Goal: Information Seeking & Learning: Learn about a topic

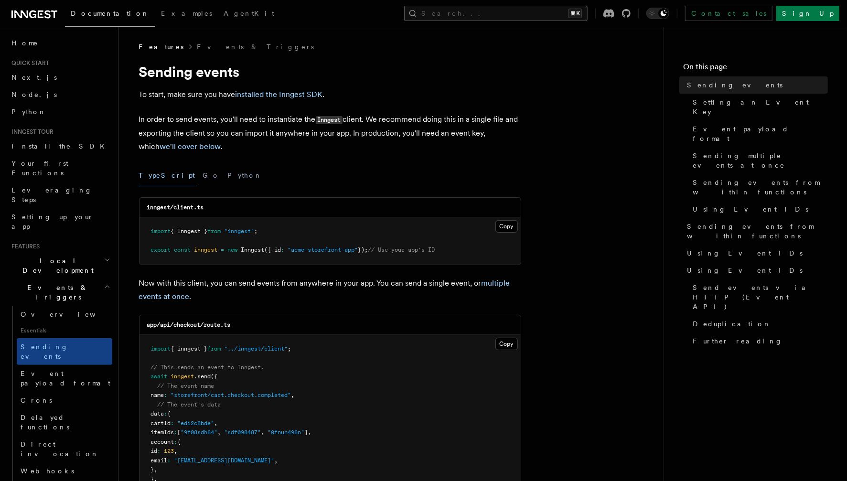
click at [507, 18] on button "Search... ⌘K" at bounding box center [495, 13] width 183 height 15
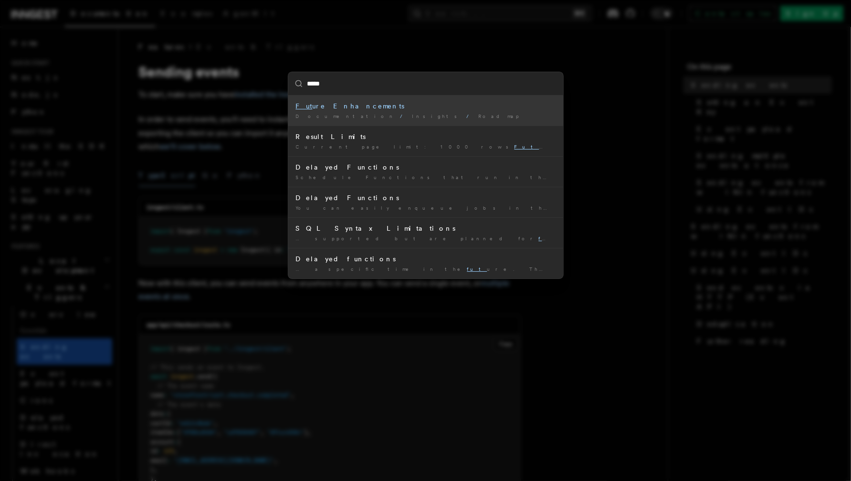
type input "******"
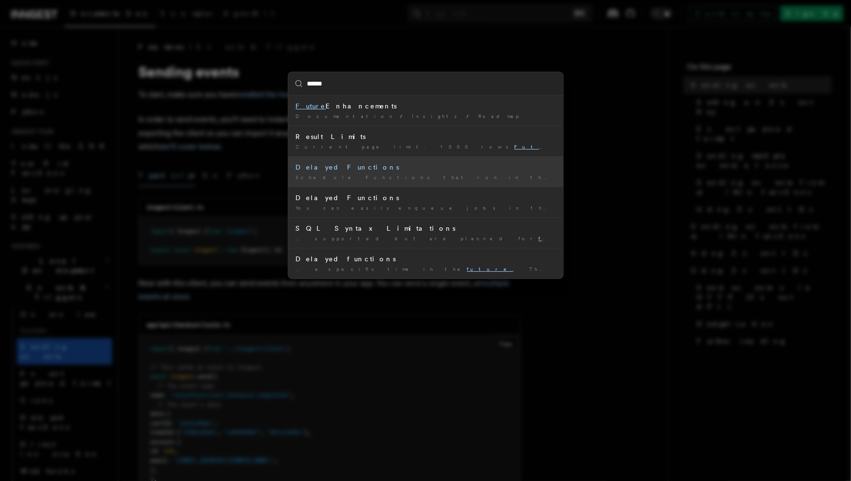
click at [435, 170] on div "Delayed Functions" at bounding box center [426, 167] width 260 height 10
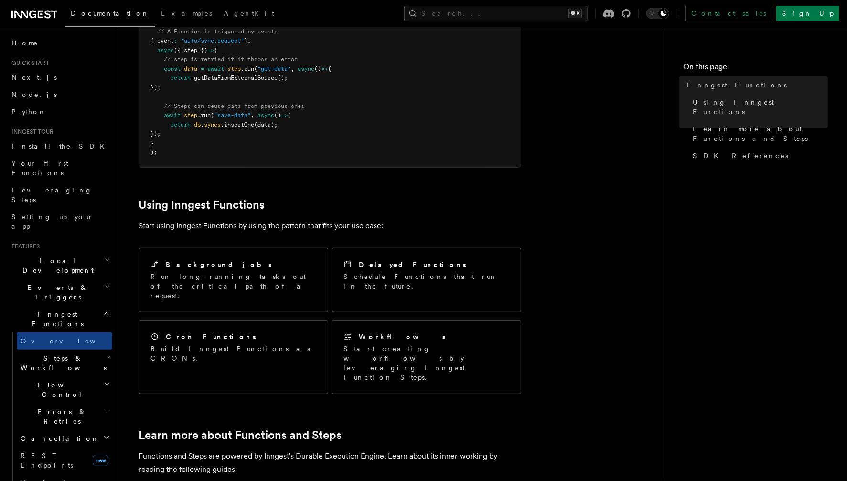
scroll to position [196, 0]
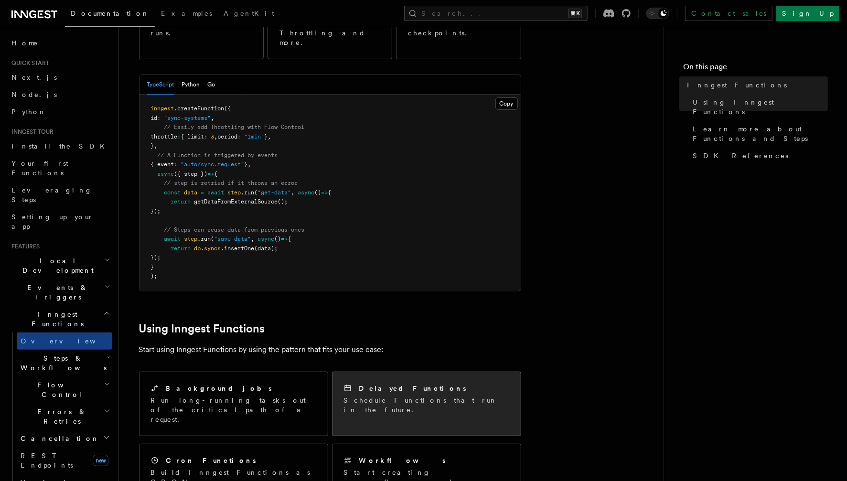
click at [393, 372] on div "Delayed Functions Schedule Functions that run in the future." at bounding box center [426, 399] width 188 height 54
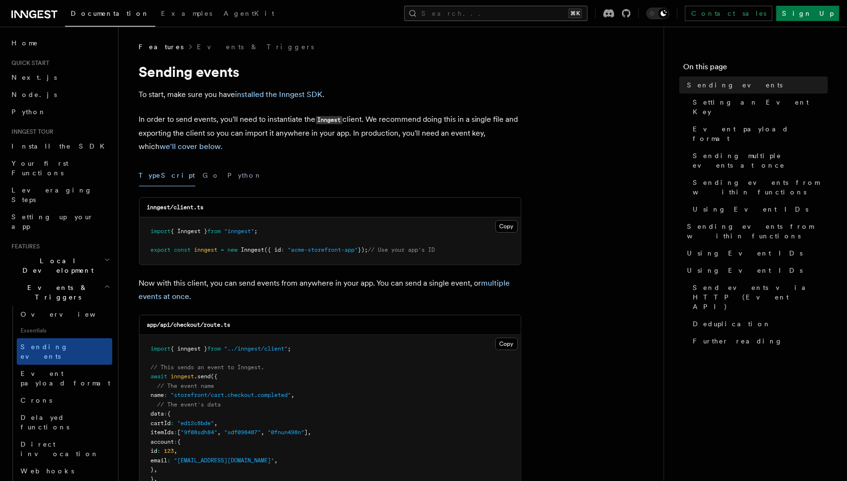
click at [570, 10] on button "Search... ⌘K" at bounding box center [495, 13] width 183 height 15
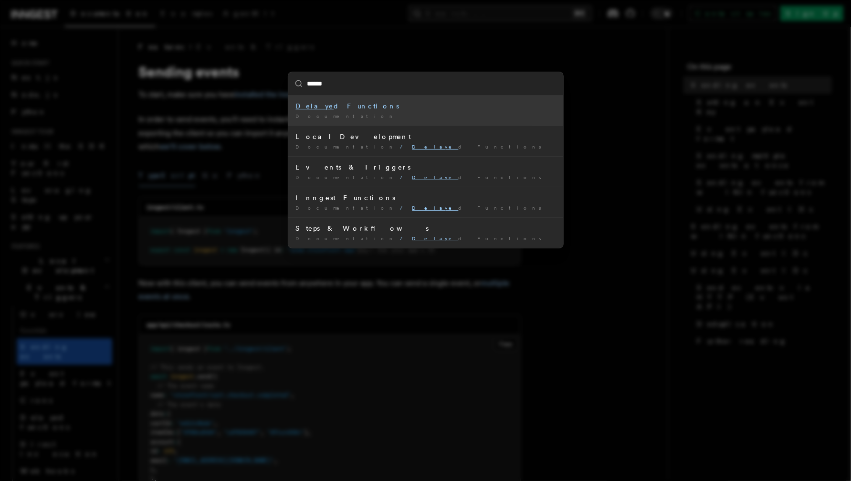
type input "*******"
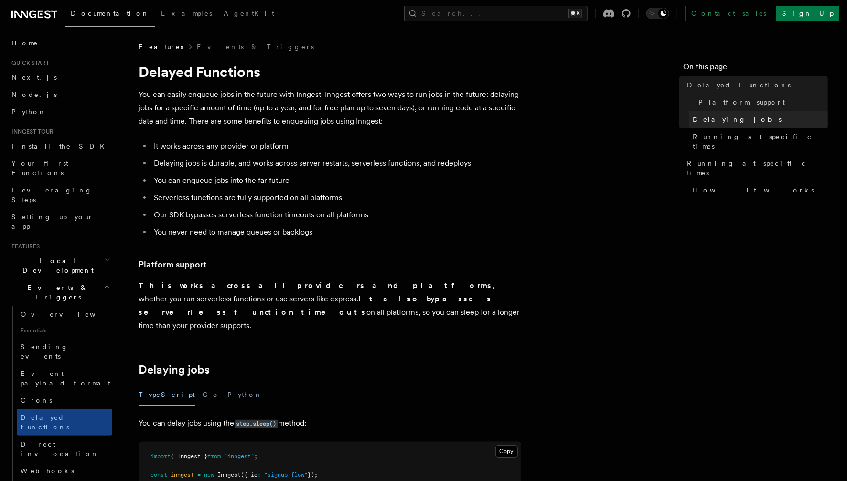
click at [736, 113] on link "Delaying jobs" at bounding box center [758, 119] width 139 height 17
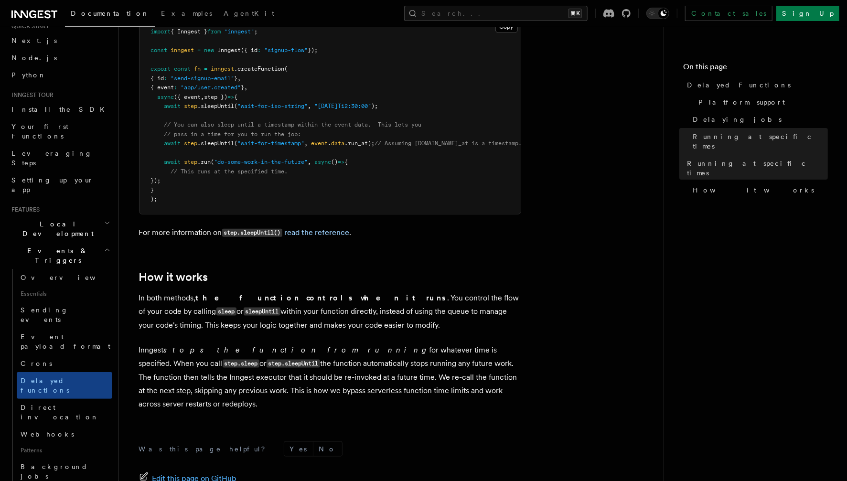
scroll to position [59, 0]
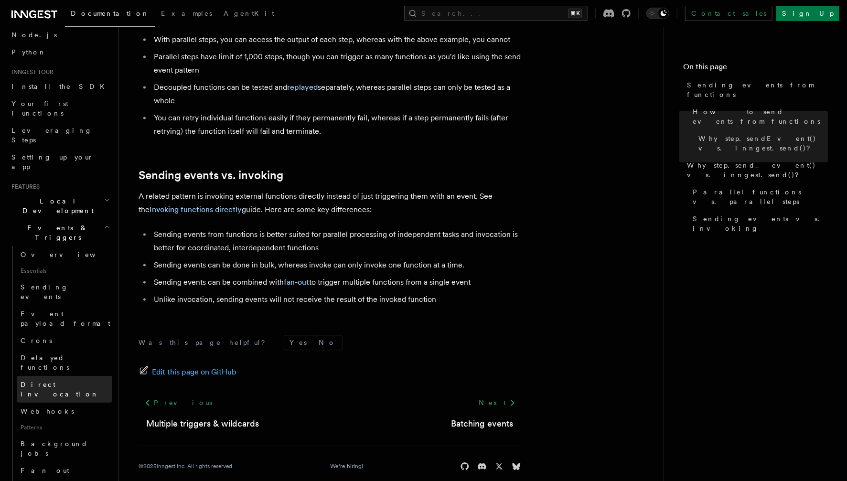
scroll to position [60, 0]
click at [57, 283] on span "Sending events" at bounding box center [45, 291] width 48 height 17
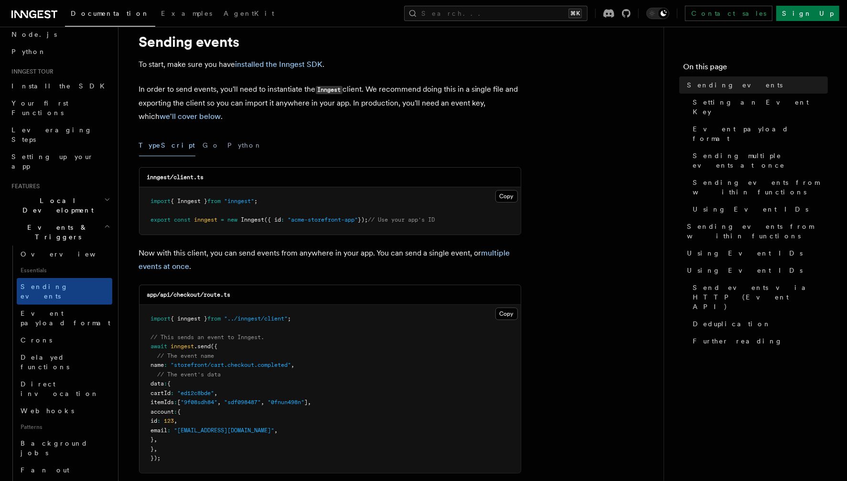
scroll to position [111, 0]
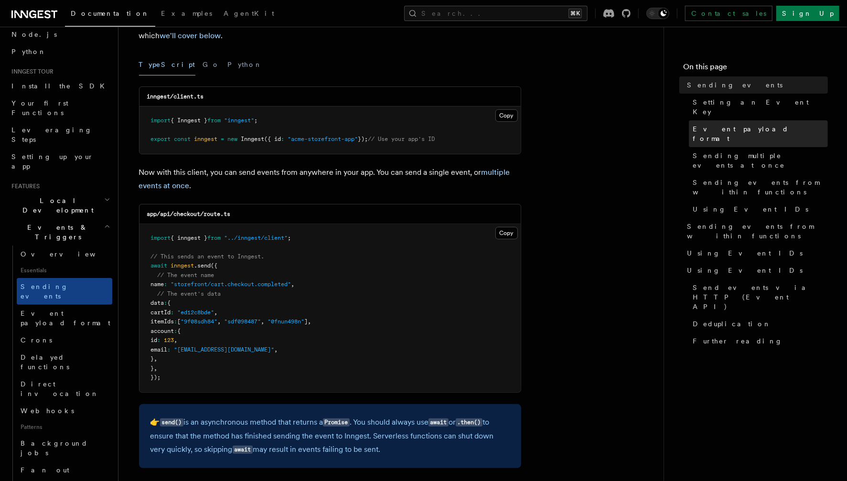
click at [709, 124] on span "Event payload format" at bounding box center [759, 133] width 135 height 19
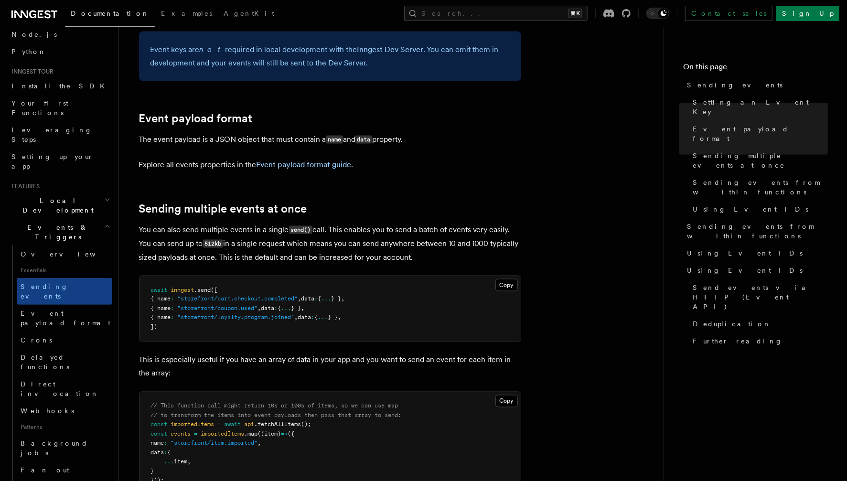
scroll to position [892, 0]
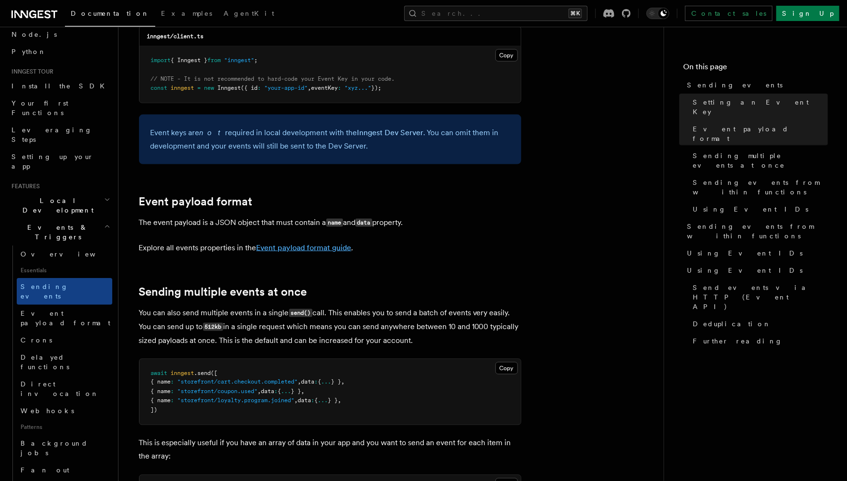
click at [328, 243] on link "Event payload format guide" at bounding box center [303, 247] width 95 height 9
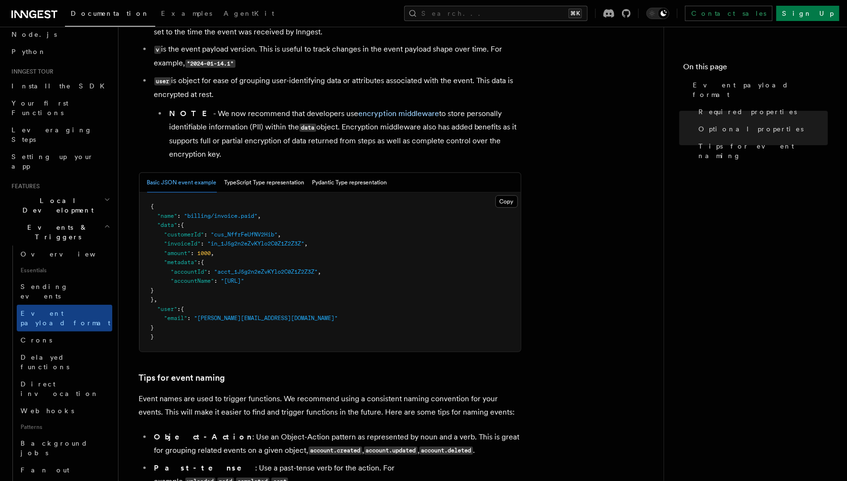
scroll to position [184, 0]
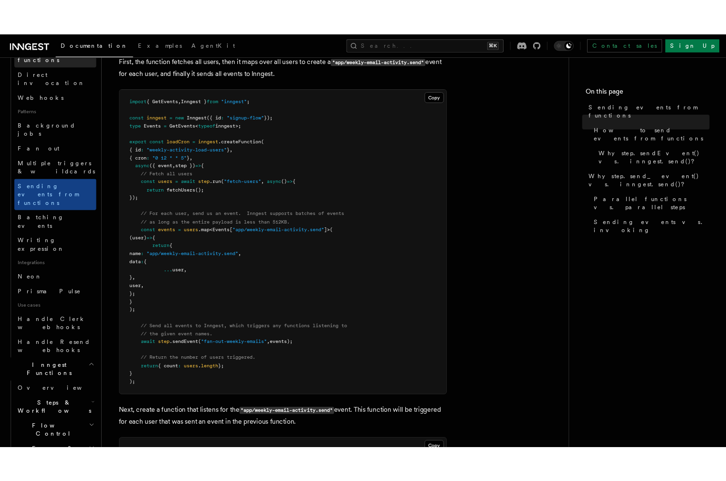
scroll to position [397, 0]
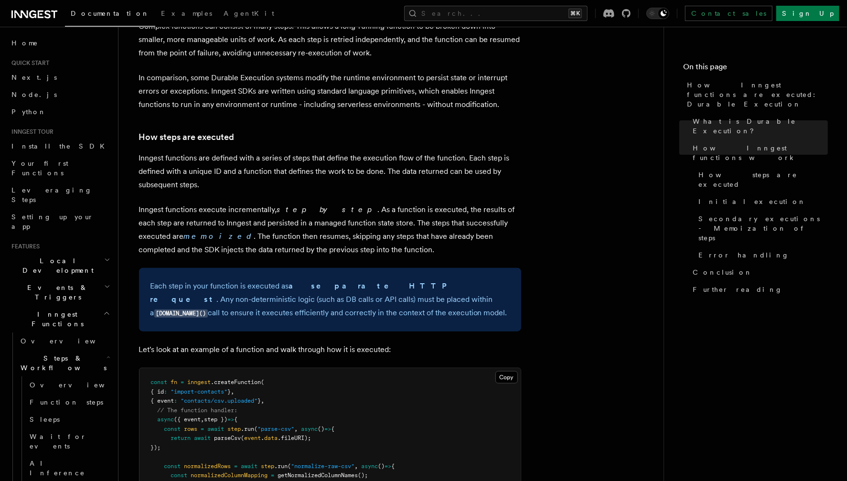
scroll to position [857, 0]
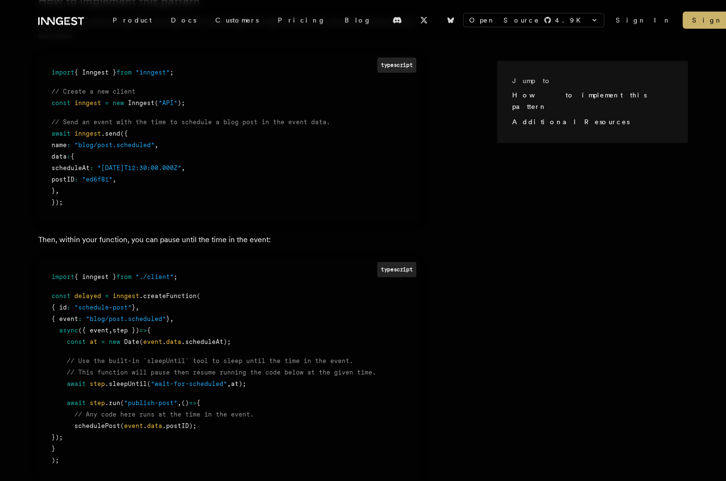
scroll to position [414, 0]
